Goal: Find specific page/section: Find specific page/section

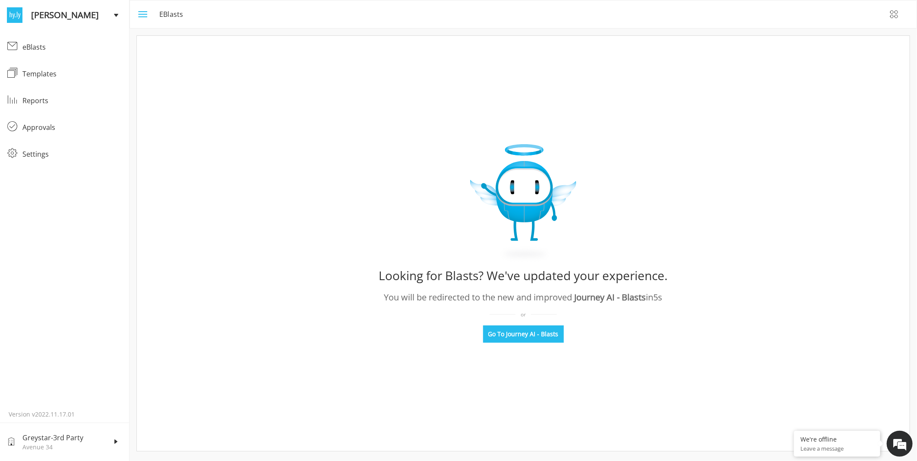
click at [137, 16] on icon "menu" at bounding box center [142, 14] width 10 height 10
click at [144, 10] on icon "menu" at bounding box center [142, 14] width 10 height 10
click at [143, 15] on icon "menu" at bounding box center [142, 14] width 10 height 10
click at [139, 14] on rect "menu" at bounding box center [144, 14] width 10 height 0
click at [145, 14] on rect "menu" at bounding box center [144, 14] width 10 height 0
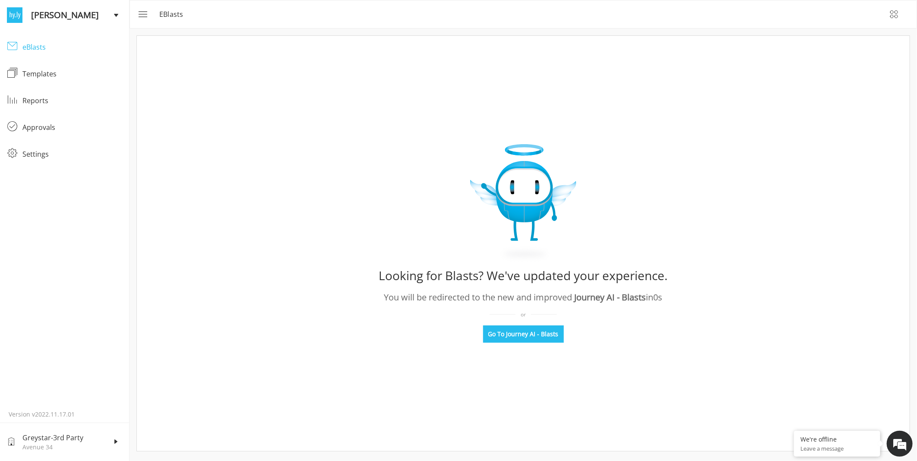
click at [33, 48] on div "eBlasts" at bounding box center [72, 47] width 100 height 10
click at [538, 329] on button "Go To Journey AI - Blasts" at bounding box center [523, 334] width 81 height 17
